Goal: Find specific page/section: Find specific page/section

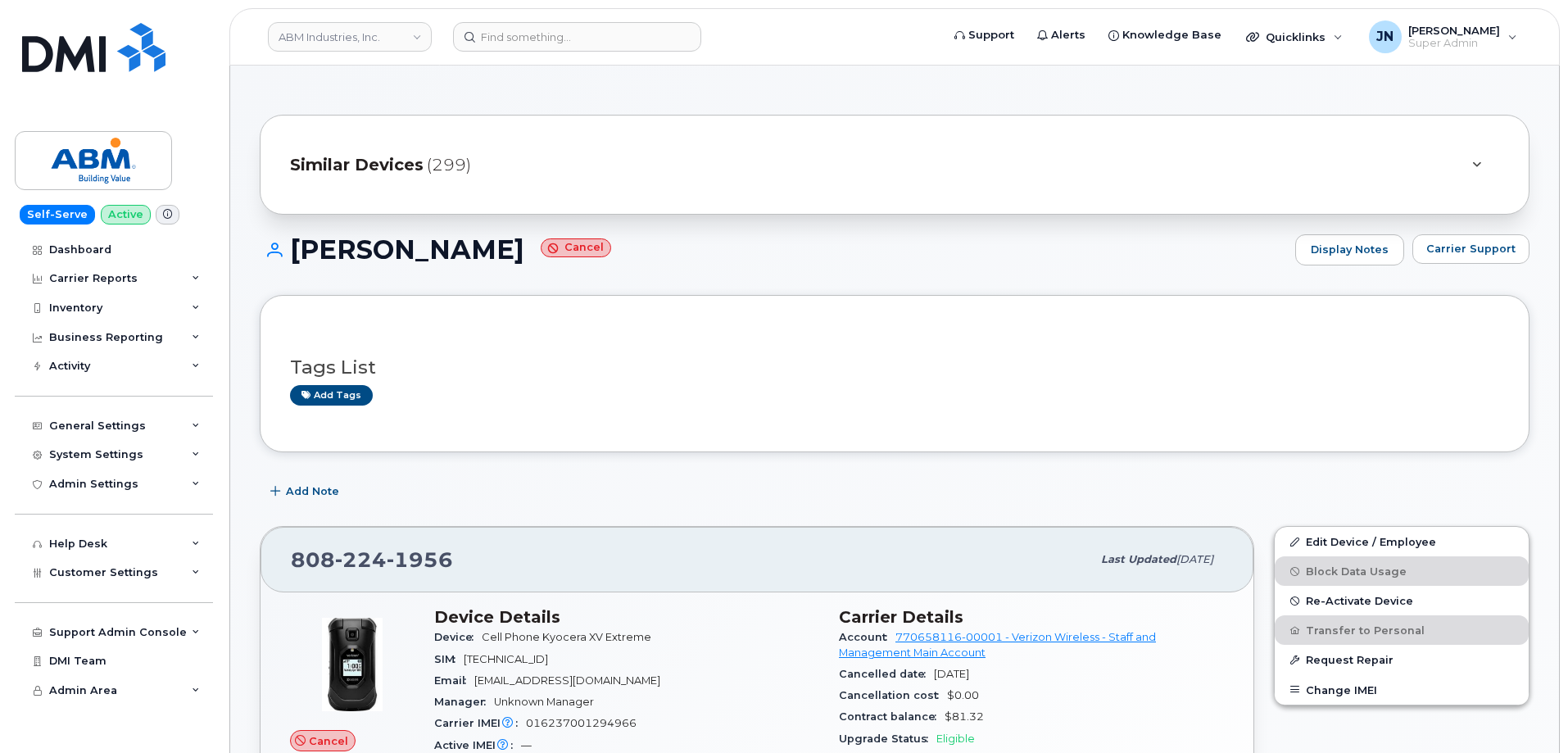
scroll to position [249, 0]
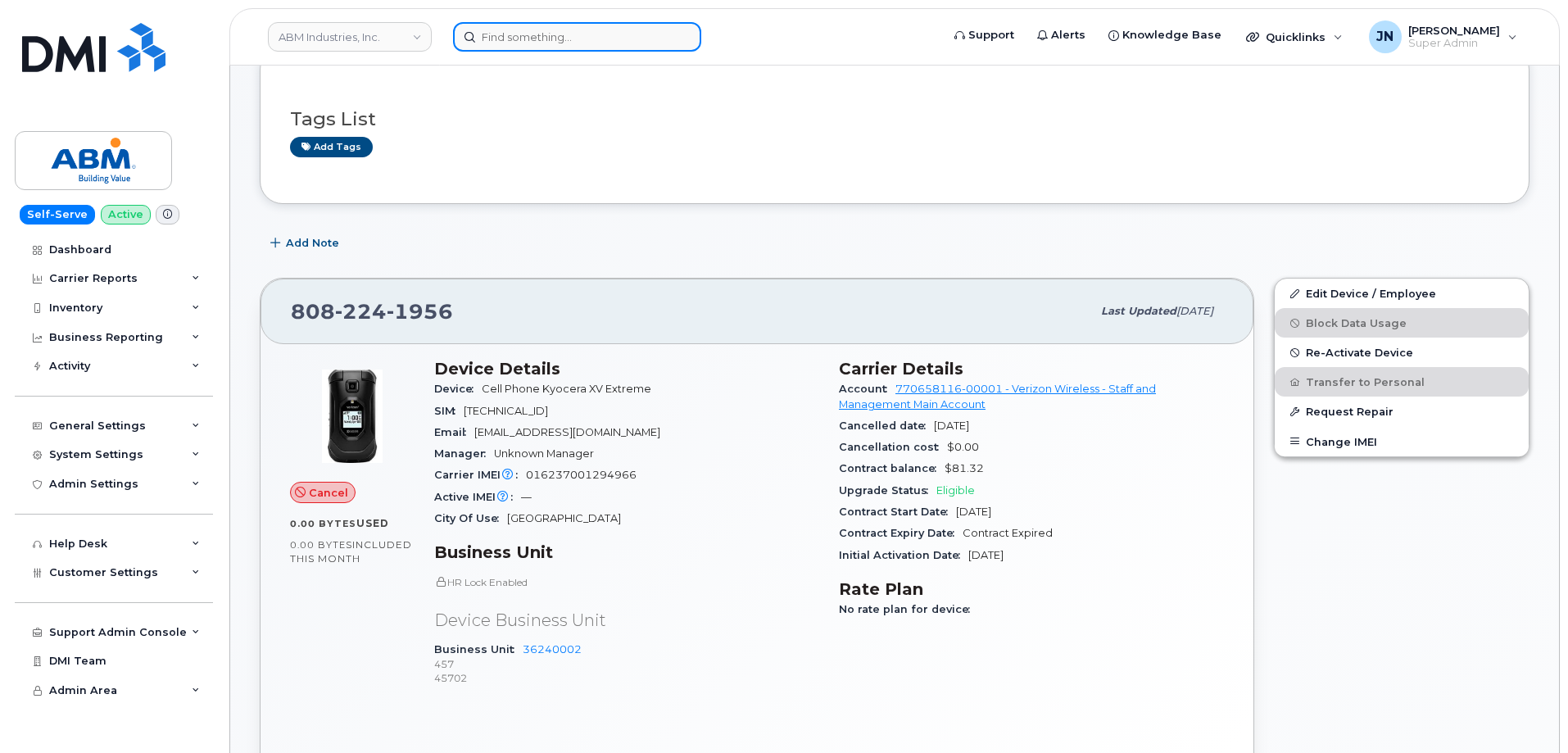
click at [535, 44] on input at bounding box center [578, 37] width 249 height 30
paste input "9299192492"
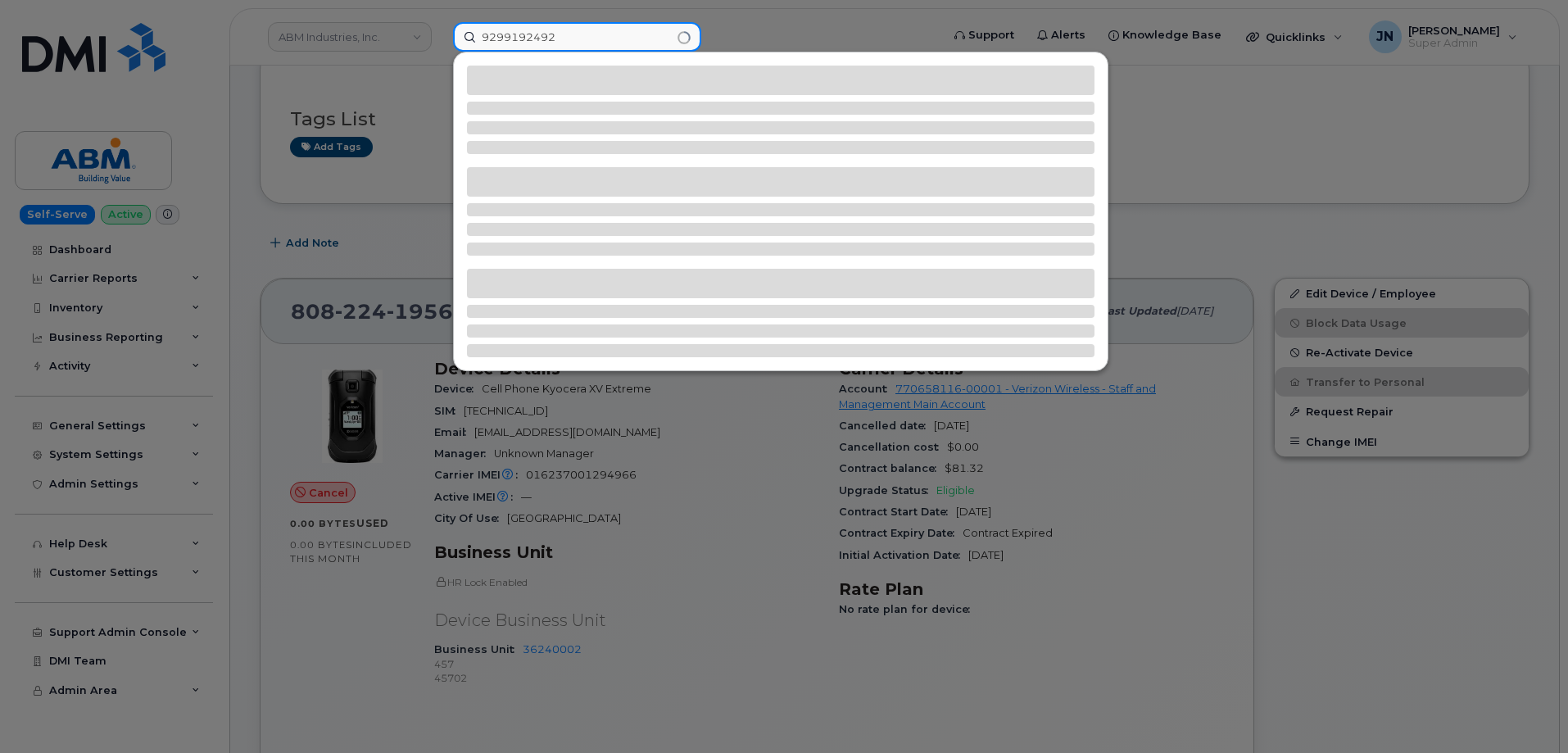
type input "9299192492"
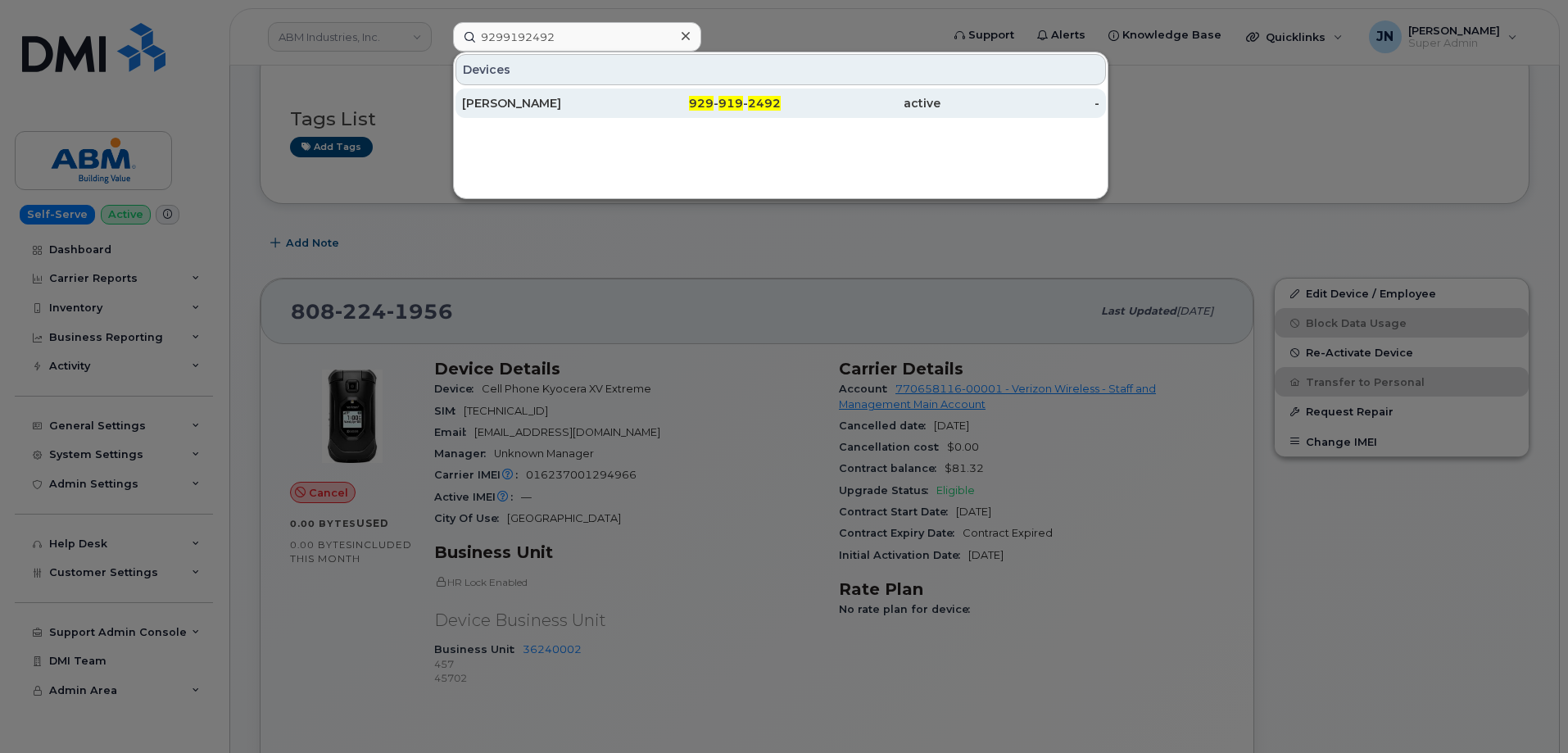
click at [560, 96] on div "HENRY KISSINGER" at bounding box center [542, 104] width 160 height 17
